Goal: Task Accomplishment & Management: Use online tool/utility

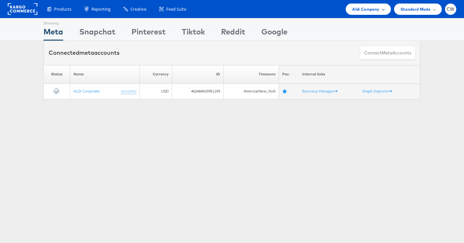
click at [384, 7] on div "Aldi Company" at bounding box center [368, 9] width 45 height 11
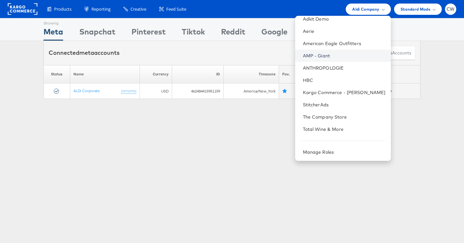
scroll to position [29, 0]
click at [258, 137] on div "Showing Meta Showing Snapchat Showing Pinterest Showing Tiktok Showing Reddit S…" at bounding box center [232, 179] width 464 height 322
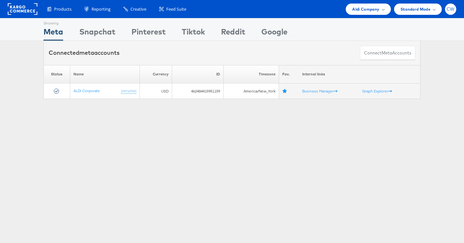
click at [448, 11] on span "CW" at bounding box center [451, 9] width 8 height 4
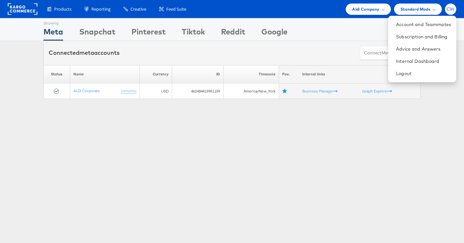
click at [448, 11] on span "CW" at bounding box center [451, 9] width 8 height 4
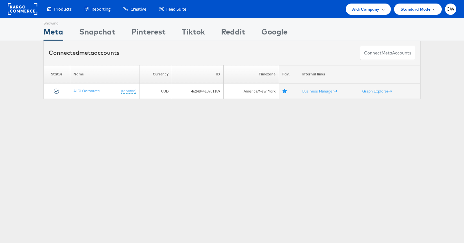
click at [436, 11] on div "Standard Mode" at bounding box center [418, 9] width 48 height 11
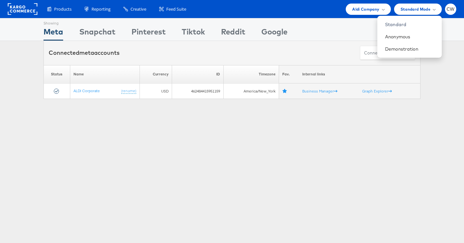
click at [26, 12] on rect at bounding box center [23, 9] width 30 height 12
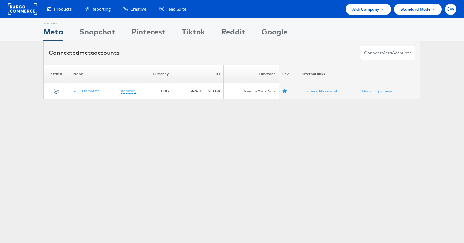
click at [447, 12] on div "CW" at bounding box center [450, 9] width 11 height 11
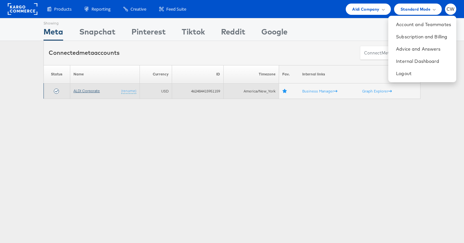
click at [83, 91] on link "ALDI Corporate" at bounding box center [86, 90] width 26 height 5
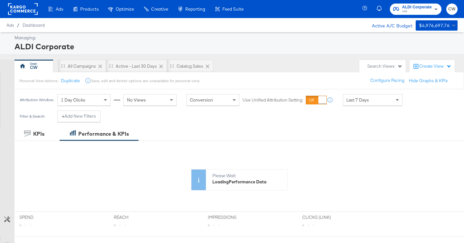
click at [366, 9] on icon "button" at bounding box center [366, 9] width 6 height 6
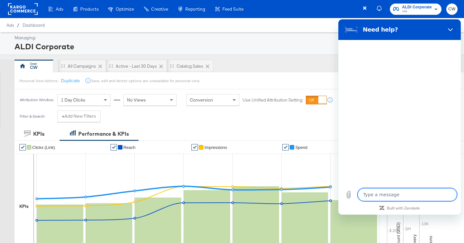
type textarea "x"
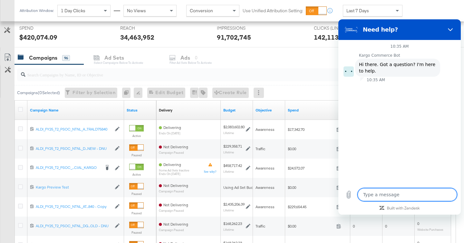
scroll to position [261, 0]
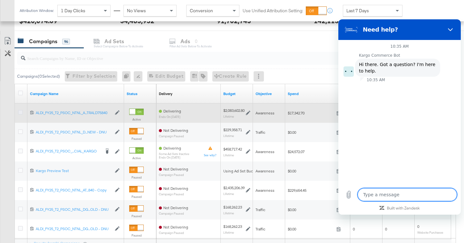
click at [20, 114] on icon at bounding box center [20, 112] width 5 height 5
click at [0, 0] on input "checkbox" at bounding box center [0, 0] width 0 height 0
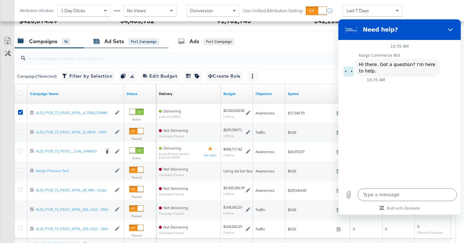
click at [129, 42] on div "for 1 Campaign" at bounding box center [144, 42] width 30 height 6
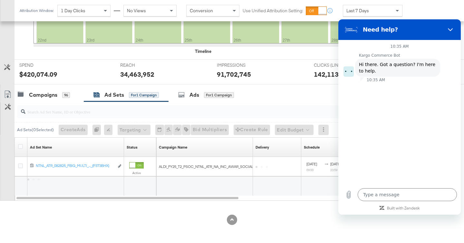
scroll to position [207, 0]
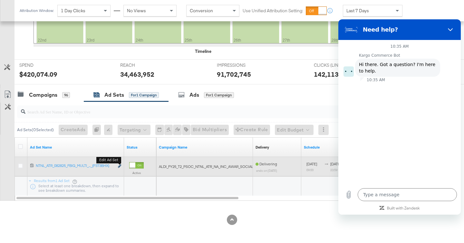
click at [118, 166] on icon "link" at bounding box center [119, 166] width 3 height 4
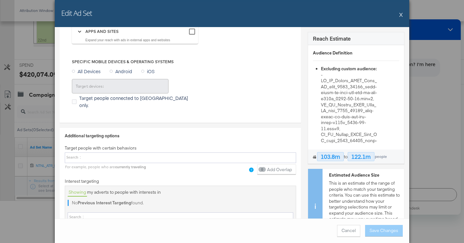
scroll to position [1272, 0]
